Goal: Communication & Community: Answer question/provide support

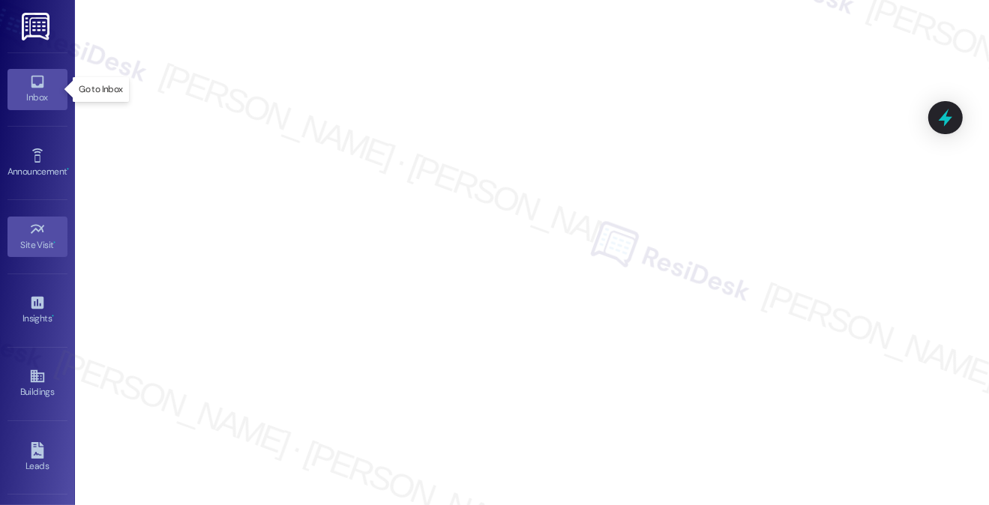
click at [36, 92] on div "Inbox" at bounding box center [37, 97] width 75 height 15
click at [45, 82] on link "Inbox" at bounding box center [37, 89] width 60 height 40
click at [43, 70] on link "Inbox" at bounding box center [37, 89] width 60 height 40
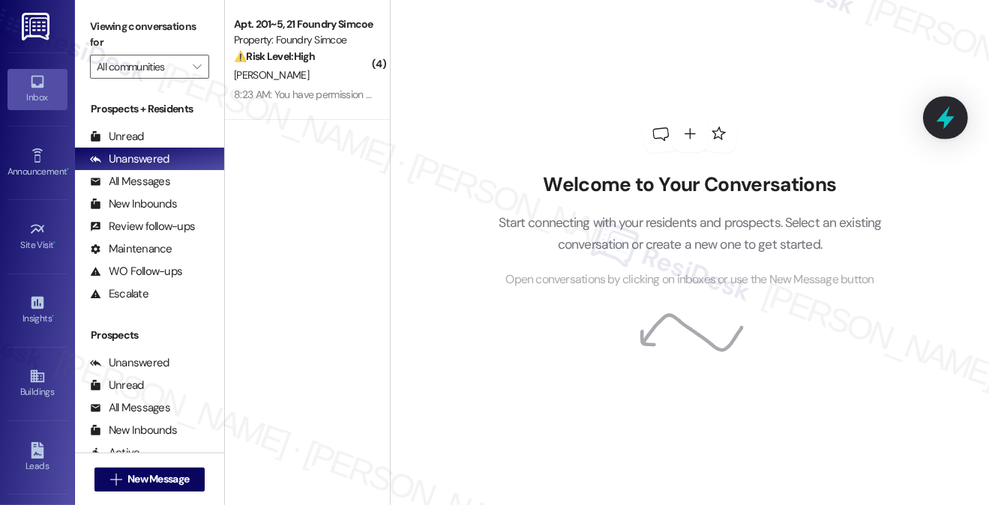
click at [962, 112] on div at bounding box center [945, 117] width 45 height 43
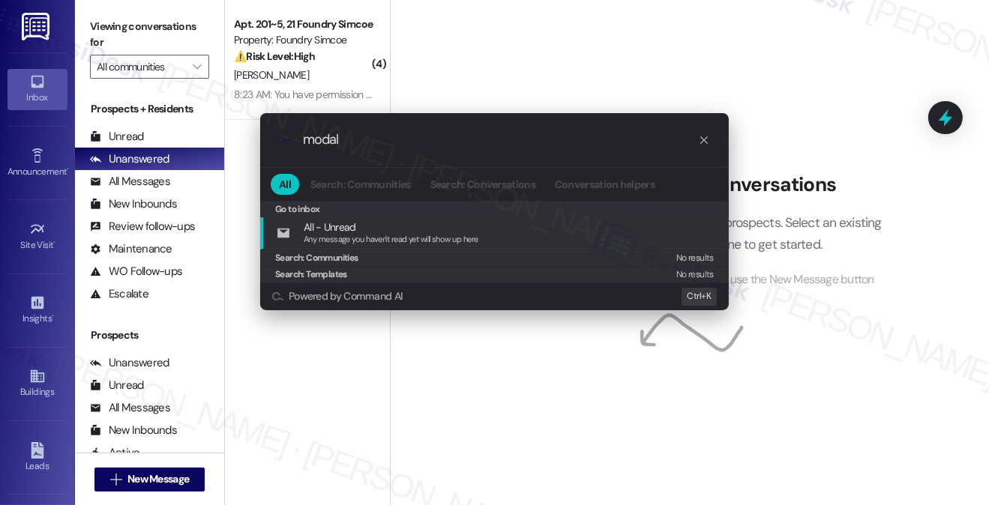
type input "modal"
click at [453, 152] on div ".cls-1{fill:#0a055f;}.cls-2{fill:#0cc4c4;} resideskLogoBlueOrange modal" at bounding box center [494, 139] width 468 height 53
drag, startPoint x: 405, startPoint y: 145, endPoint x: 295, endPoint y: 137, distance: 111.2
click at [295, 137] on div ".cls-1{fill:#0a055f;}.cls-2{fill:#0cc4c4;} resideskLogoBlueOrange modal" at bounding box center [494, 139] width 468 height 53
click at [557, 48] on div ".cls-1{fill:#0a055f;}.cls-2{fill:#0cc4c4;} resideskLogoBlueOrange modal All Sea…" at bounding box center [494, 252] width 989 height 505
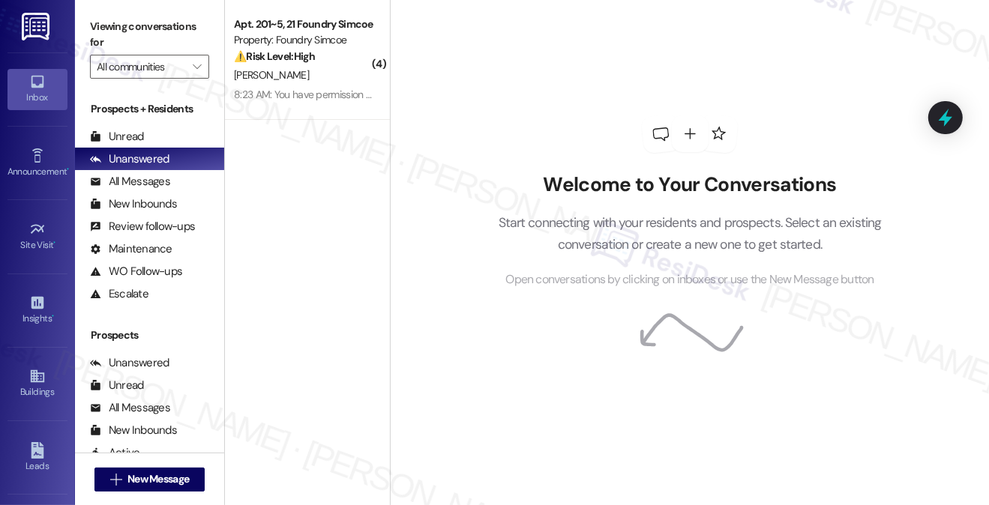
click at [923, 41] on div "Welcome to Your Conversations Start connecting with your residents and prospect…" at bounding box center [689, 252] width 599 height 505
click at [935, 176] on div "Welcome to Your Conversations Start connecting with your residents and prospect…" at bounding box center [689, 252] width 599 height 505
